Goal: Navigation & Orientation: Find specific page/section

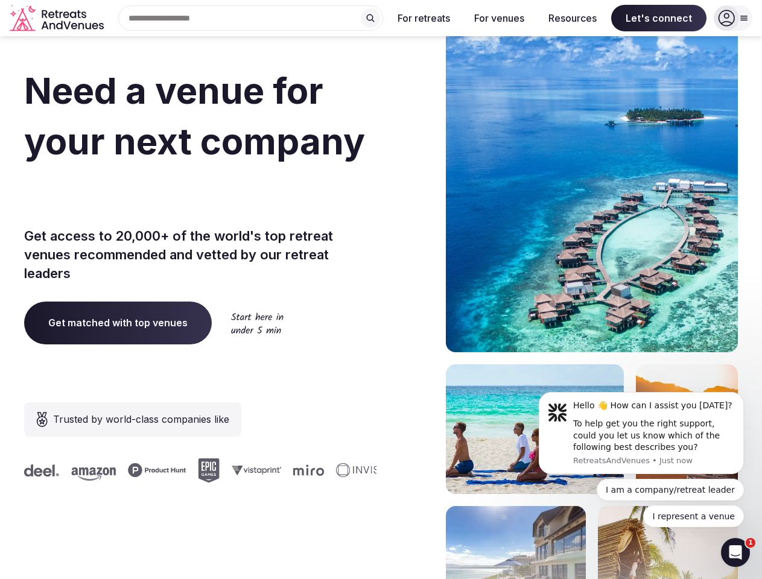
click at [380, 289] on div "Need a venue for your next company retreat? Get access to 20,000+ of the world'…" at bounding box center [380, 361] width 713 height 727
click at [251, 18] on div "Search Popular Destinations [GEOGRAPHIC_DATA], [GEOGRAPHIC_DATA] [GEOGRAPHIC_DA…" at bounding box center [246, 17] width 274 height 25
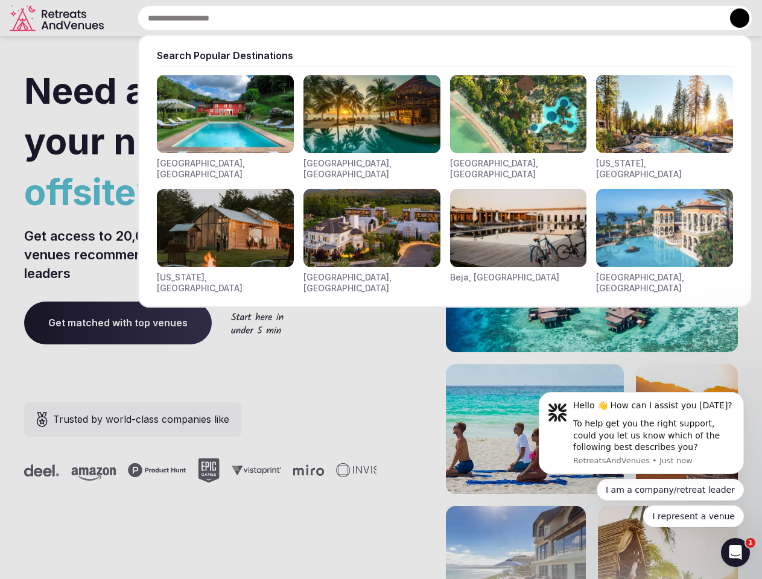
click at [370, 18] on input "text" at bounding box center [444, 17] width 614 height 25
click at [424, 18] on input "text" at bounding box center [444, 17] width 614 height 25
click at [499, 18] on input "text" at bounding box center [444, 17] width 614 height 25
click at [572, 18] on input "text" at bounding box center [444, 17] width 614 height 25
click at [658, 18] on input "text" at bounding box center [444, 17] width 614 height 25
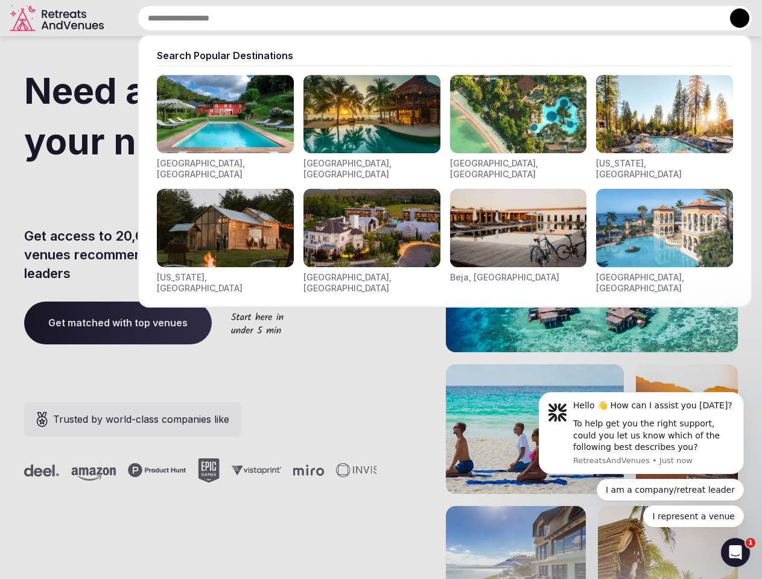
click at [733, 18] on button at bounding box center [739, 17] width 19 height 19
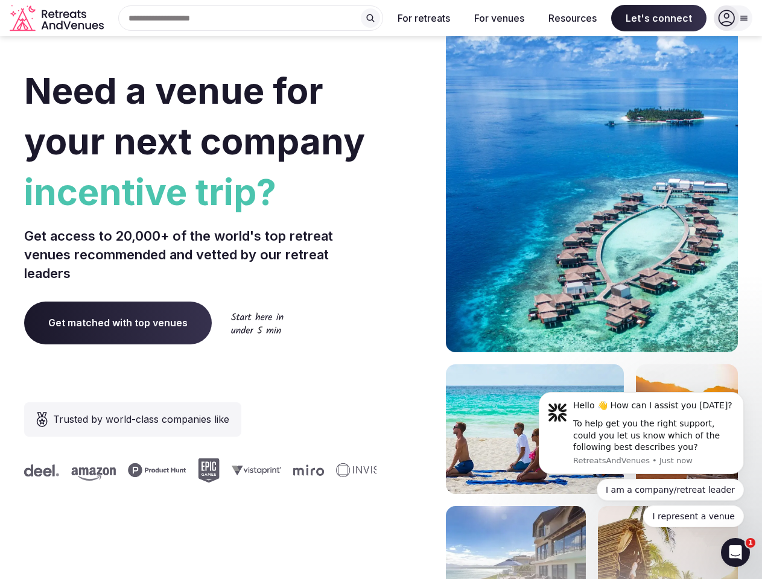
click at [641, 433] on div "To help get you the right support, could you let us know which of the following…" at bounding box center [654, 436] width 162 height 36
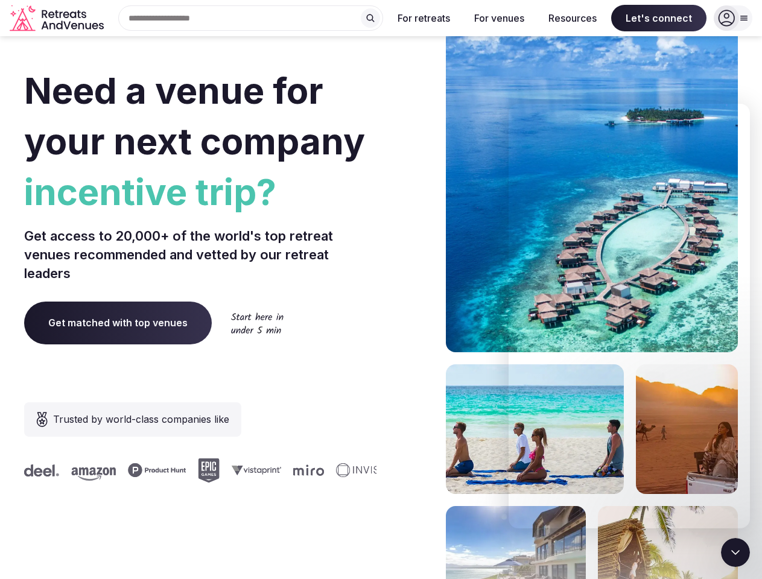
click at [746, 396] on section "Need a venue for your next company incentive trip? Get access to 20,000+ of the…" at bounding box center [381, 361] width 762 height 727
